Goal: Task Accomplishment & Management: Complete application form

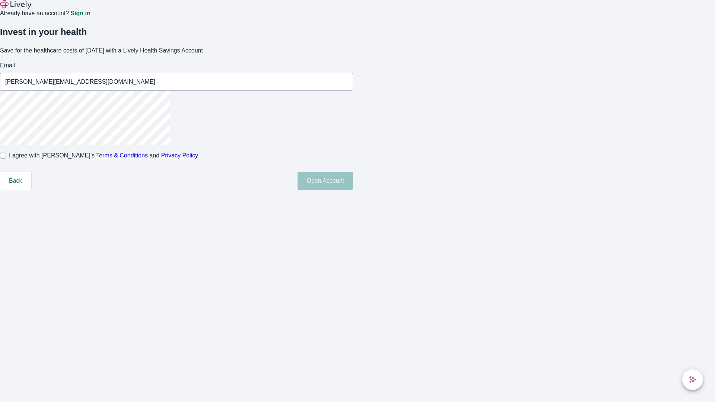
click at [6, 159] on input "I agree with Lively’s Terms & Conditions and Privacy Policy" at bounding box center [3, 156] width 6 height 6
checkbox input "true"
click at [353, 190] on button "Open Account" at bounding box center [325, 181] width 55 height 18
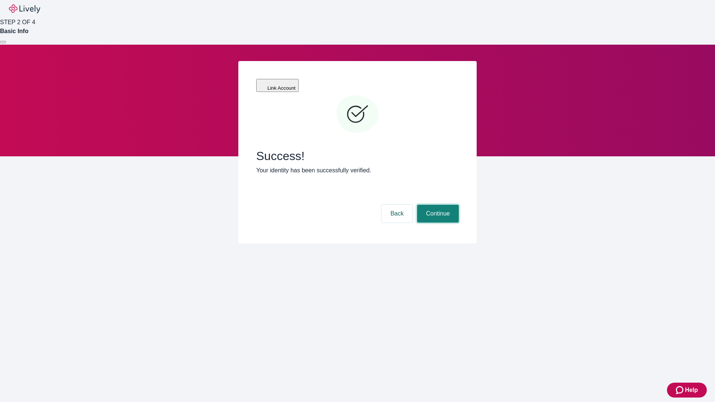
click at [437, 205] on button "Continue" at bounding box center [438, 214] width 42 height 18
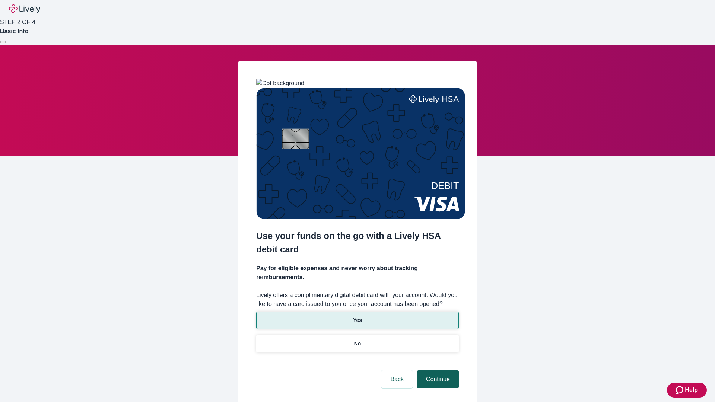
click at [357, 317] on p "Yes" at bounding box center [357, 321] width 9 height 8
click at [437, 371] on button "Continue" at bounding box center [438, 380] width 42 height 18
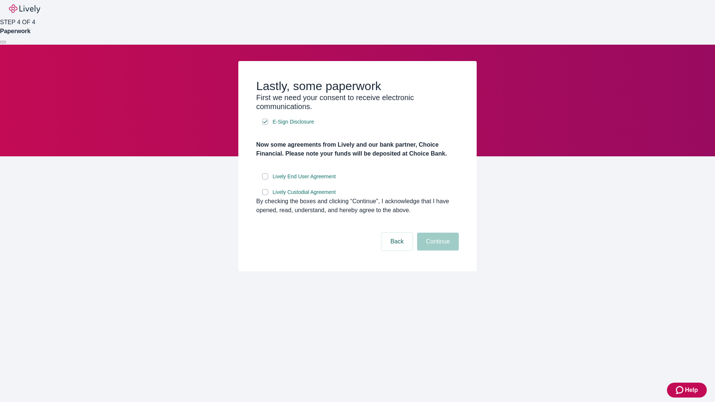
click at [265, 179] on input "Lively End User Agreement" at bounding box center [265, 177] width 6 height 6
checkbox input "true"
click at [265, 195] on input "Lively Custodial Agreement" at bounding box center [265, 192] width 6 height 6
checkbox input "true"
click at [437, 251] on button "Continue" at bounding box center [438, 242] width 42 height 18
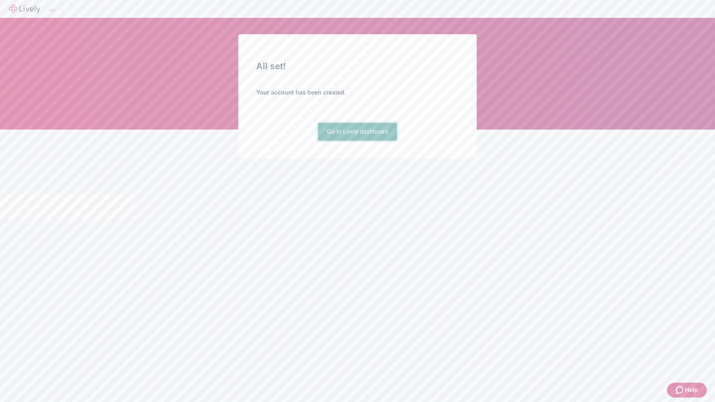
click at [357, 141] on link "Go to Lively dashboard" at bounding box center [357, 132] width 79 height 18
